Goal: Task Accomplishment & Management: Complete application form

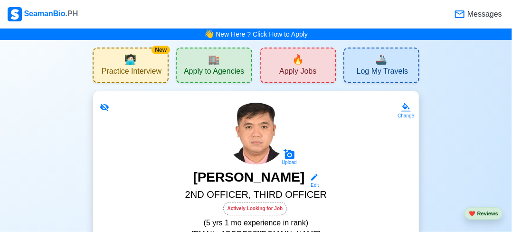
click at [286, 56] on div "🔥 Apply Jobs" at bounding box center [298, 66] width 77 height 36
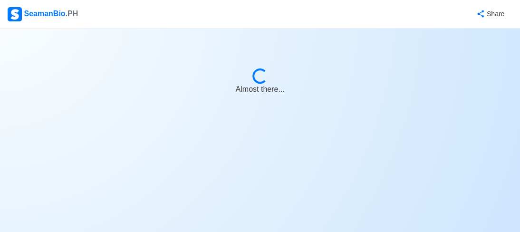
select select "2nd Officer"
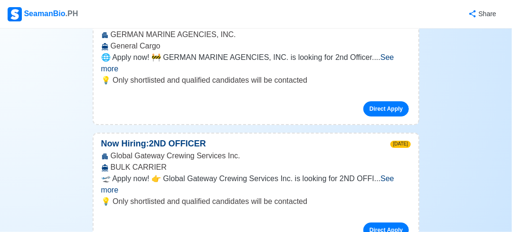
scroll to position [1141, 0]
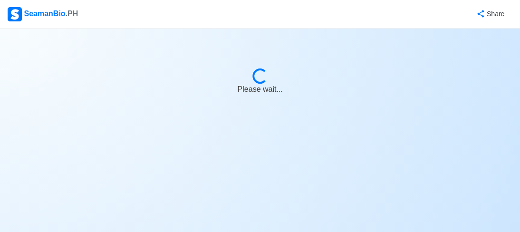
select select "2nd Officer"
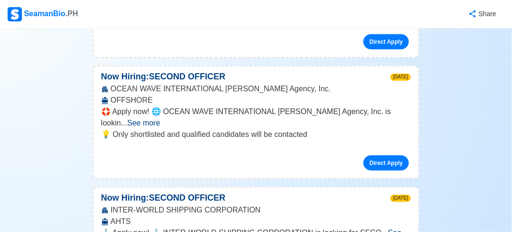
scroll to position [2899, 0]
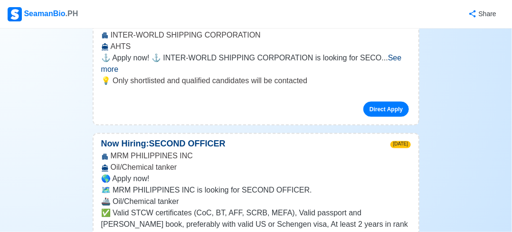
scroll to position [3089, 0]
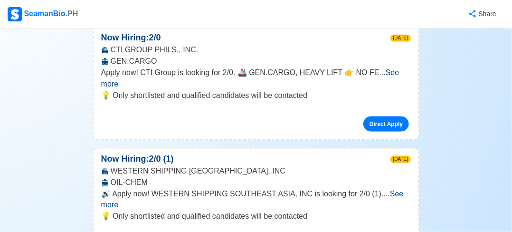
scroll to position [1711, 0]
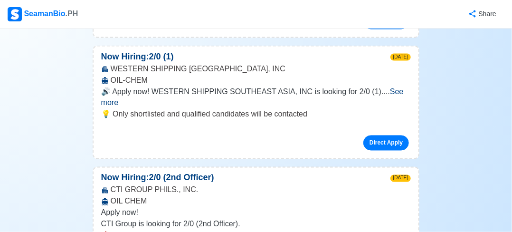
scroll to position [1853, 0]
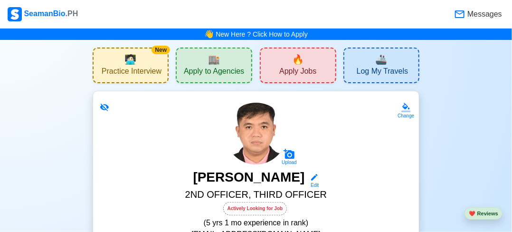
click at [235, 61] on div "🏬 Apply to Agencies" at bounding box center [214, 66] width 77 height 36
click at [288, 61] on div "🔥 Apply Jobs" at bounding box center [298, 66] width 77 height 36
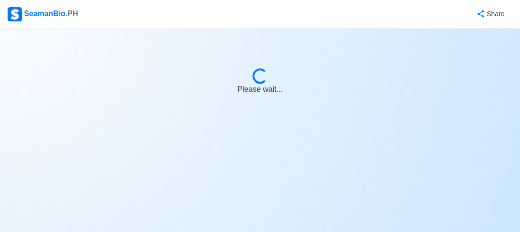
select select "2nd Officer"
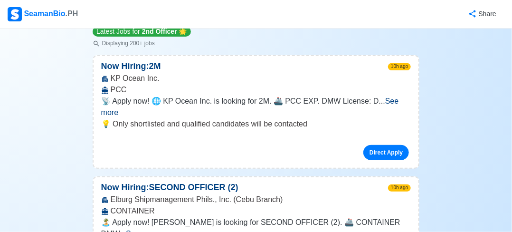
scroll to position [143, 0]
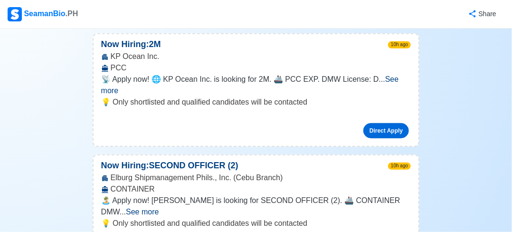
click at [376, 123] on link "Direct Apply" at bounding box center [387, 130] width 46 height 15
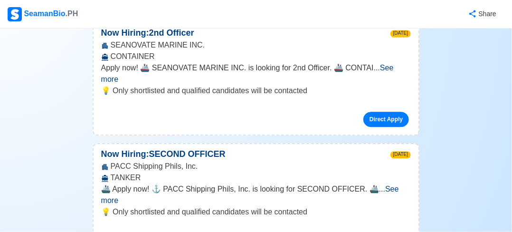
scroll to position [760, 0]
click at [395, 184] on span "See more" at bounding box center [250, 193] width 298 height 19
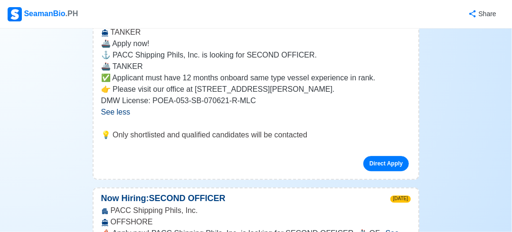
scroll to position [998, 0]
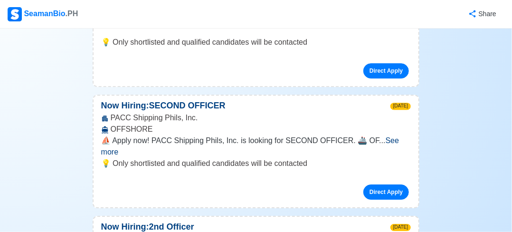
click at [384, 136] on span "See more" at bounding box center [250, 145] width 298 height 19
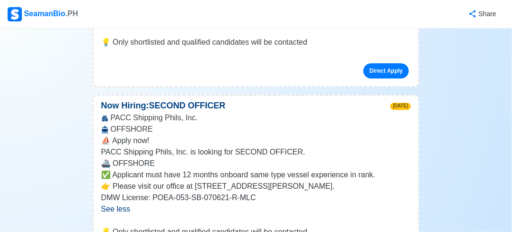
click at [197, 144] on div "⛵ Apply now! PACC Shipping Phils, Inc. is looking for SECOND OFFICER. 🚢 OFFSHOR…" at bounding box center [257, 180] width 326 height 91
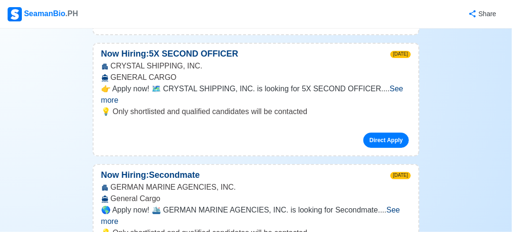
scroll to position [2614, 0]
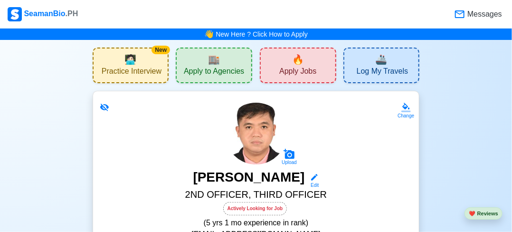
click at [300, 58] on span "🔥" at bounding box center [298, 59] width 12 height 14
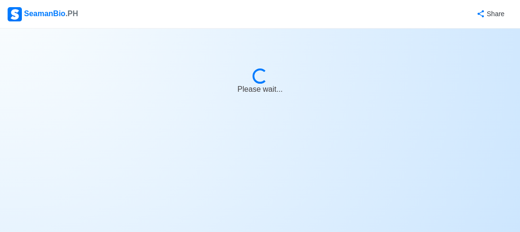
select select "2nd Officer"
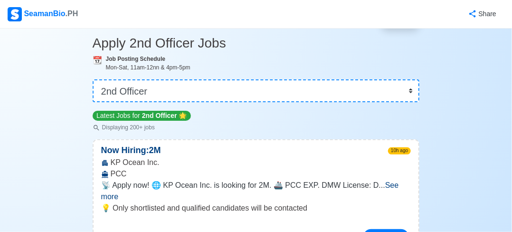
scroll to position [95, 0]
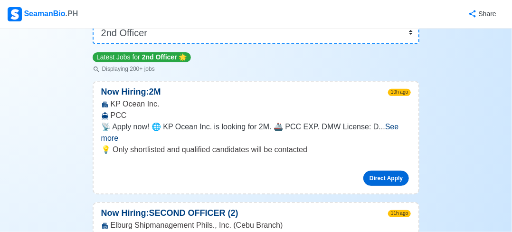
click at [374, 171] on link "Direct Apply" at bounding box center [387, 178] width 46 height 15
